Goal: Find specific page/section: Find specific page/section

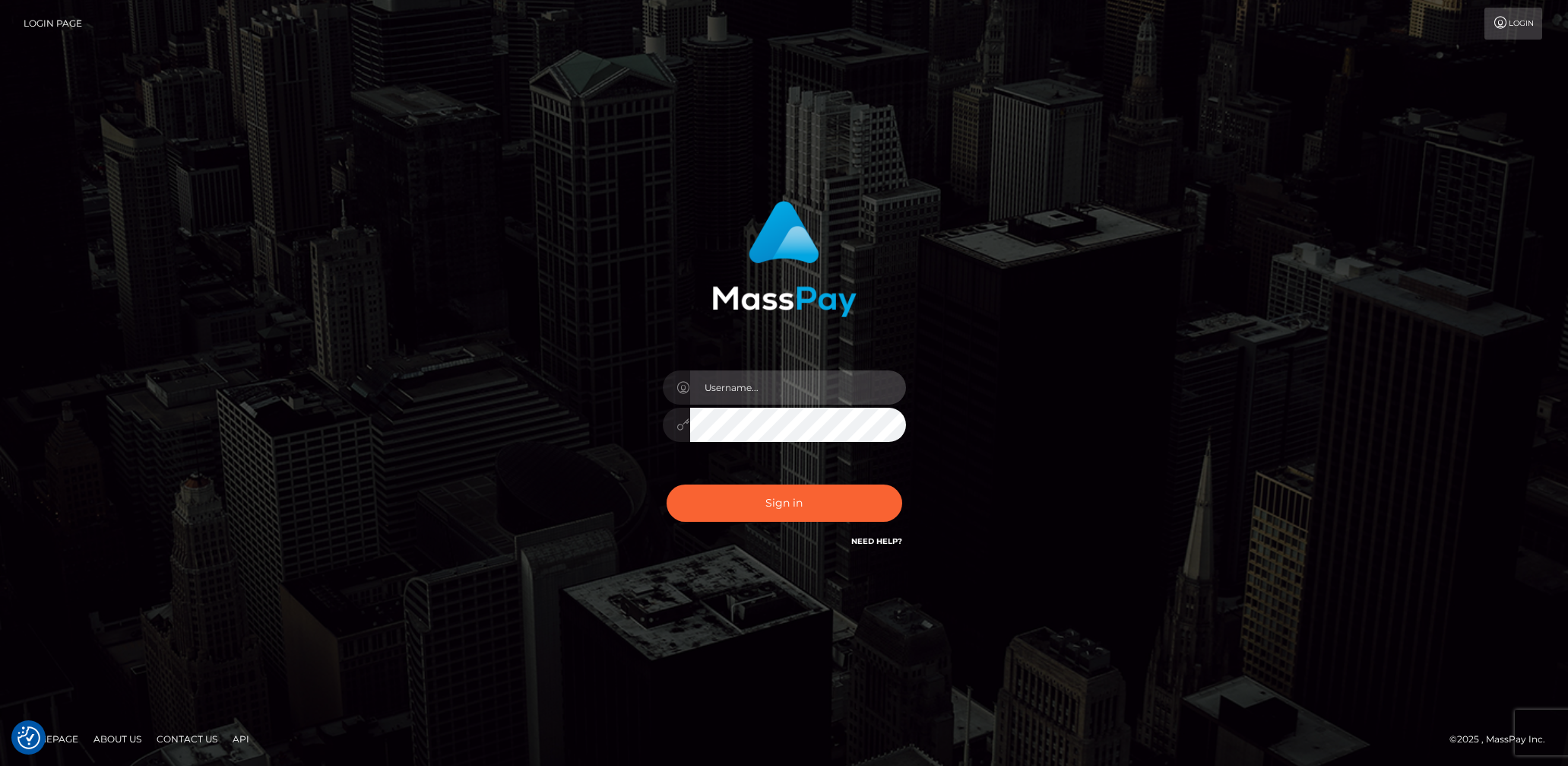
click at [852, 390] on input "text" at bounding box center [798, 387] width 216 height 34
type input "lady.v"
click at [809, 503] on button "Sign in" at bounding box center [785, 503] width 236 height 37
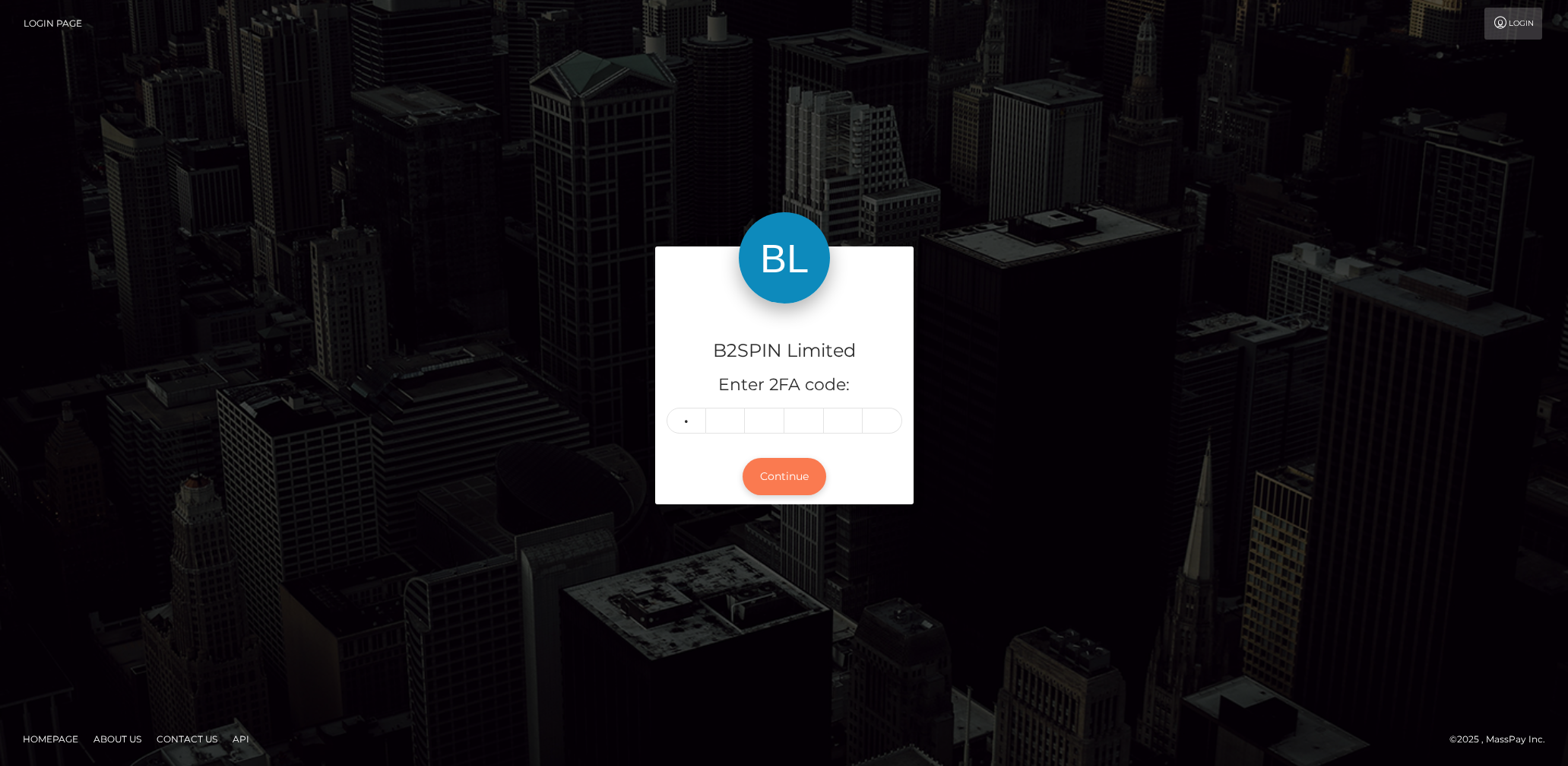
type input "5"
type input "3"
type input "0"
type input "1"
type input "8"
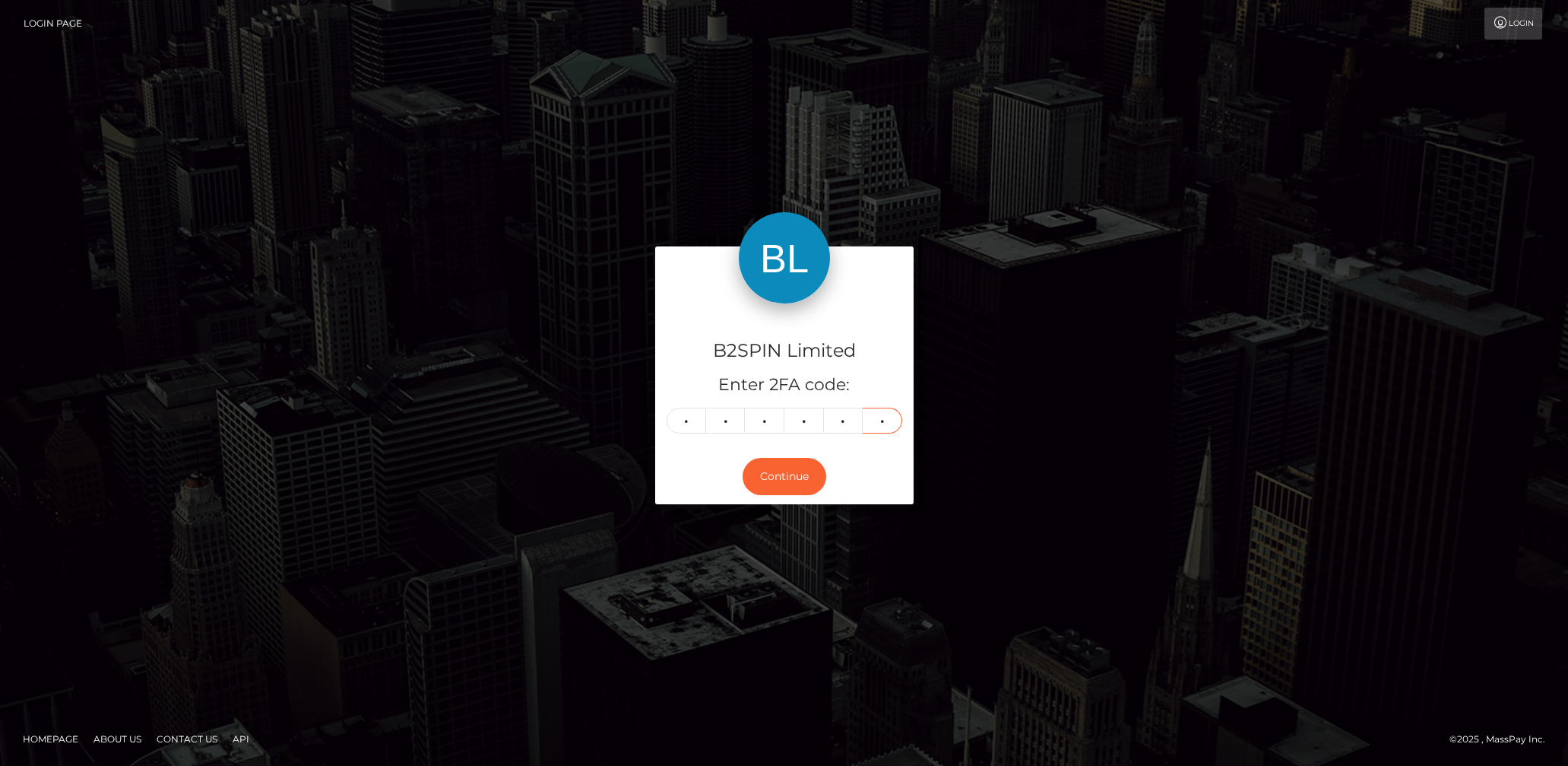
type input "7"
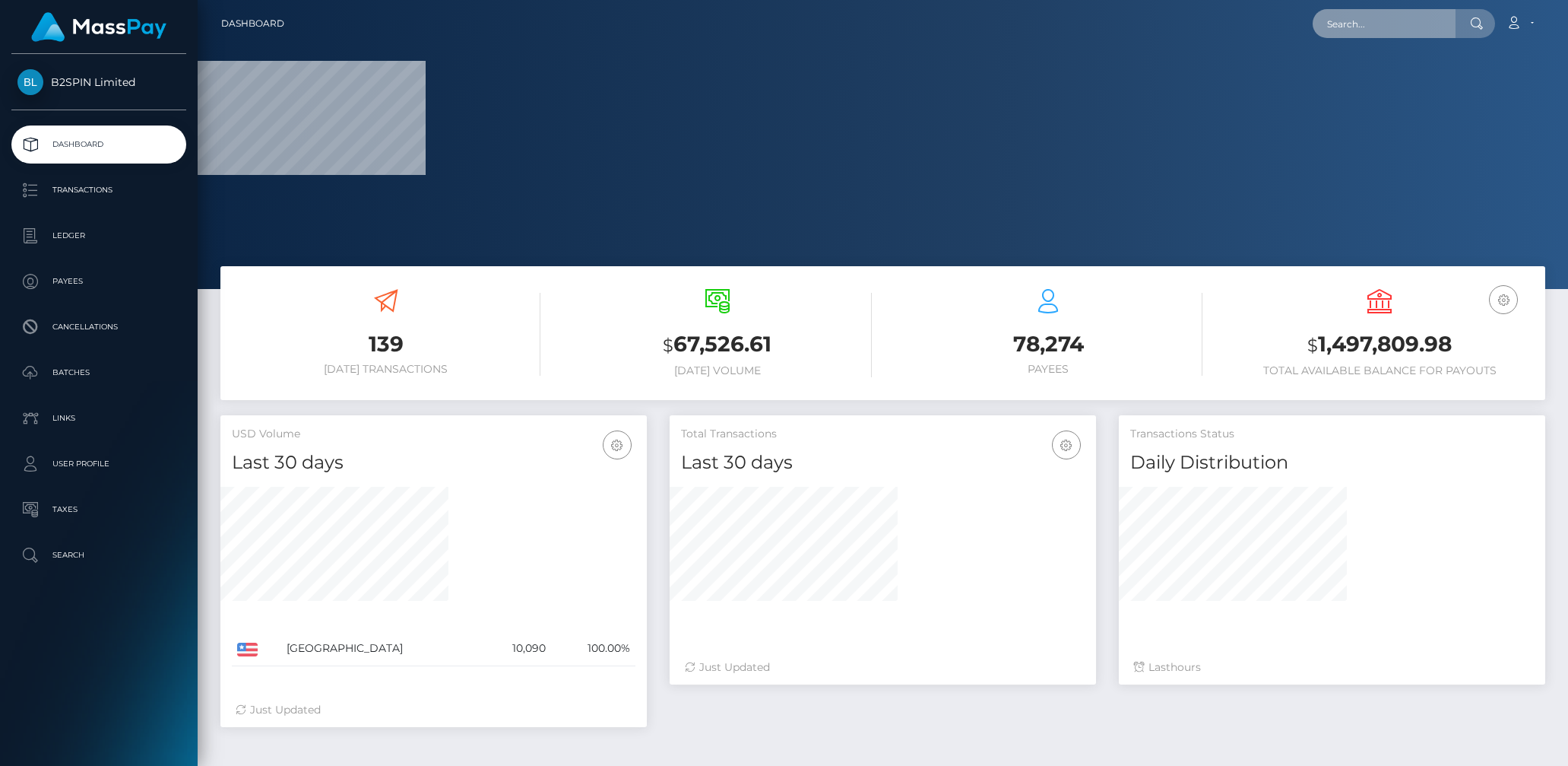
click at [1367, 14] on input "text" at bounding box center [1384, 23] width 143 height 29
paste input "3358649"
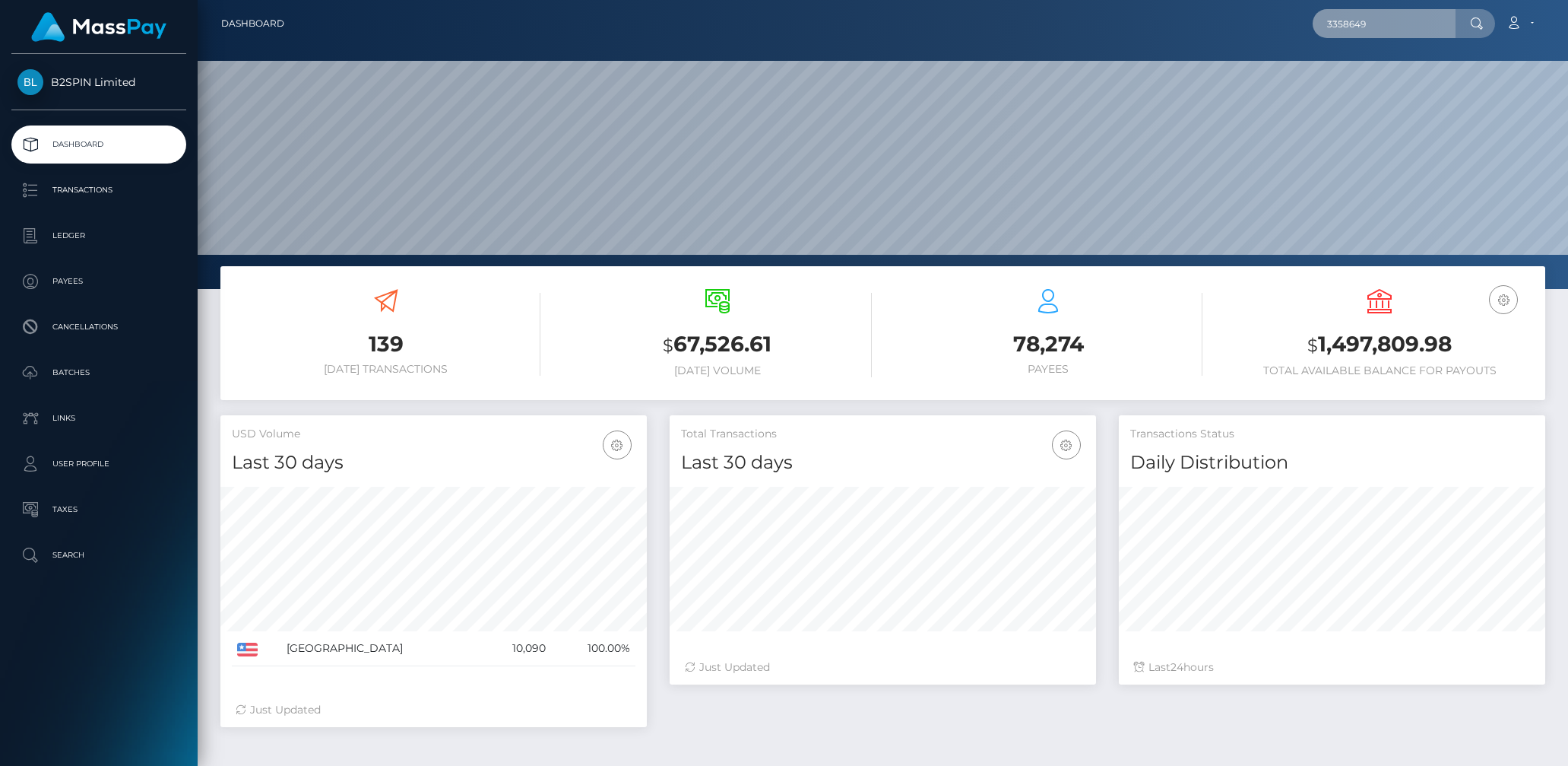
scroll to position [269, 426]
click at [1362, 23] on input "3358649" at bounding box center [1384, 23] width 143 height 29
paste input "2047750215"
type input "2047750215"
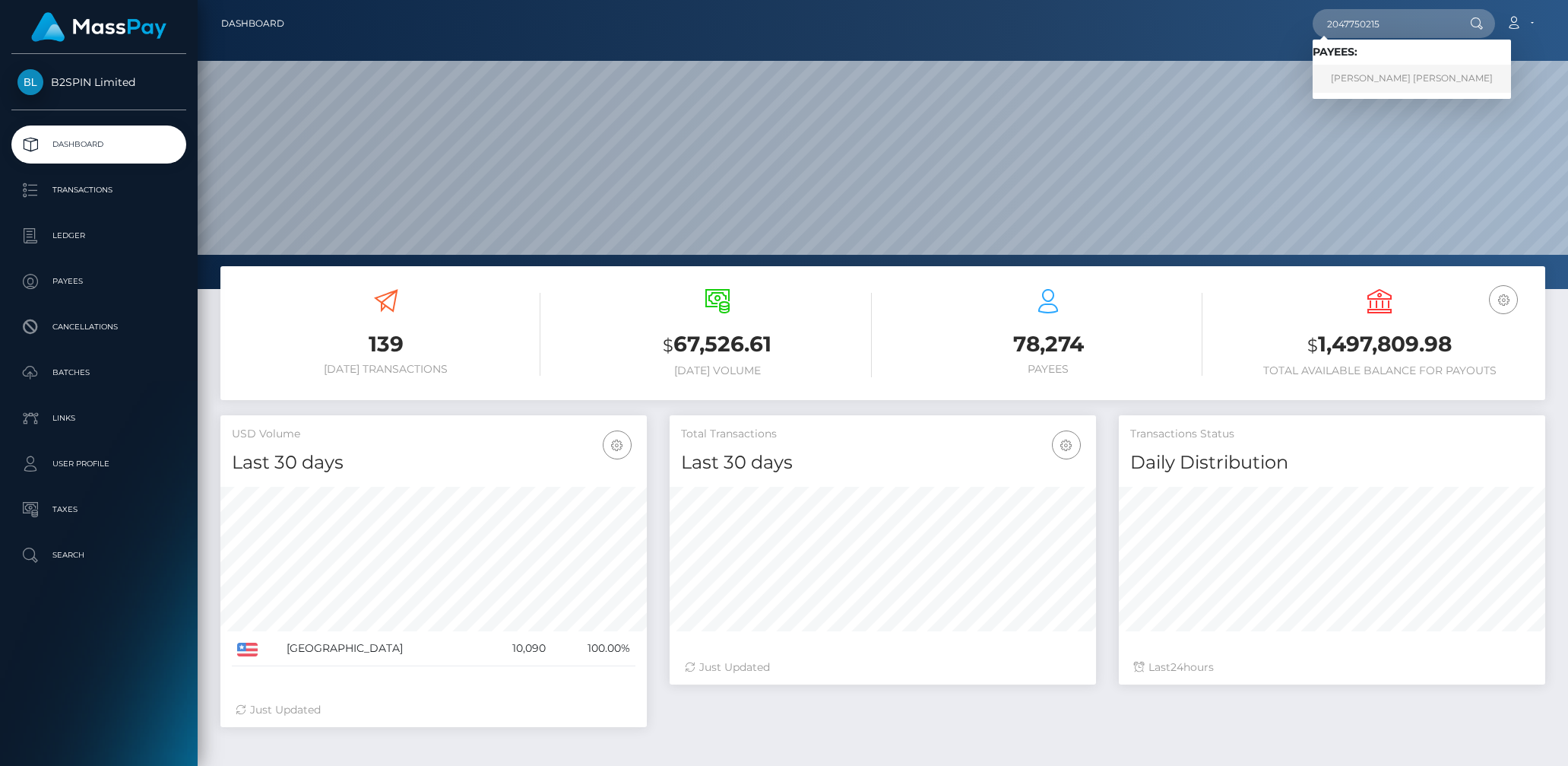
click at [1386, 72] on link "[PERSON_NAME] [PERSON_NAME]" at bounding box center [1411, 78] width 198 height 28
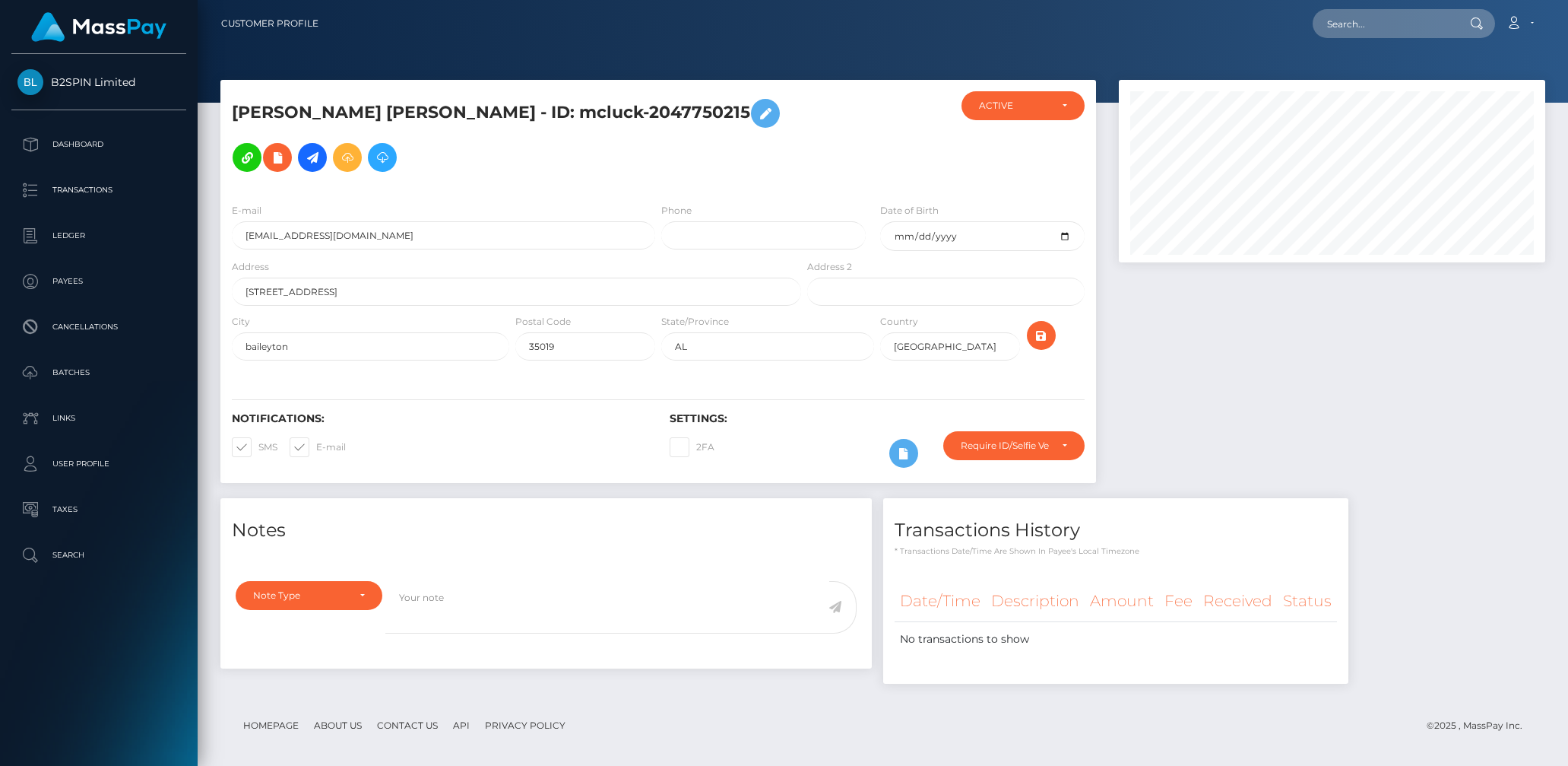
scroll to position [8, 0]
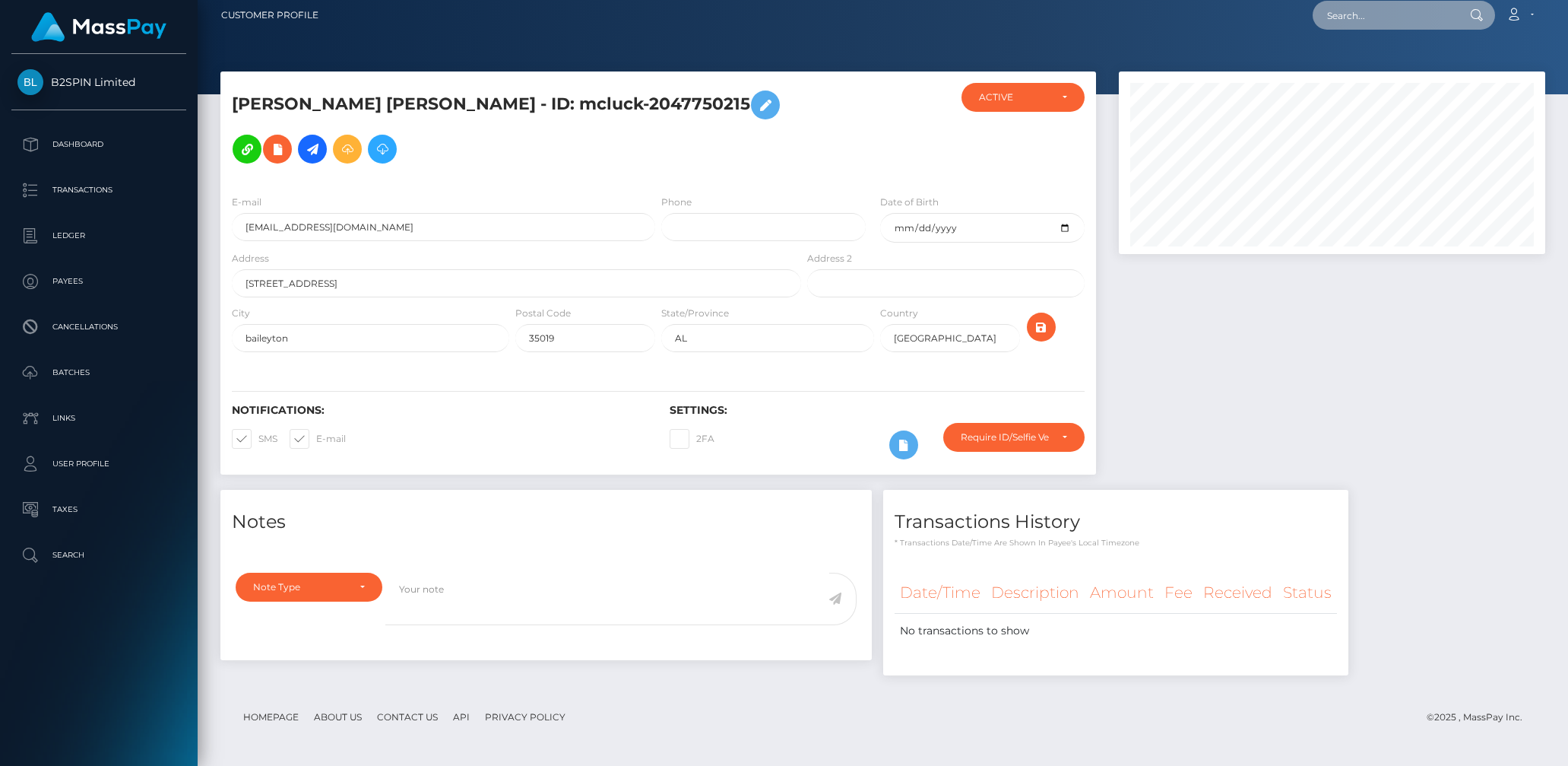
click at [1369, 11] on input "text" at bounding box center [1384, 15] width 143 height 29
paste input "9d138910-081c-4317-af57-eb7f848566e4"
type input "9d138910-081c-4317-af57-eb7f848566e4"
